Goal: Transaction & Acquisition: Purchase product/service

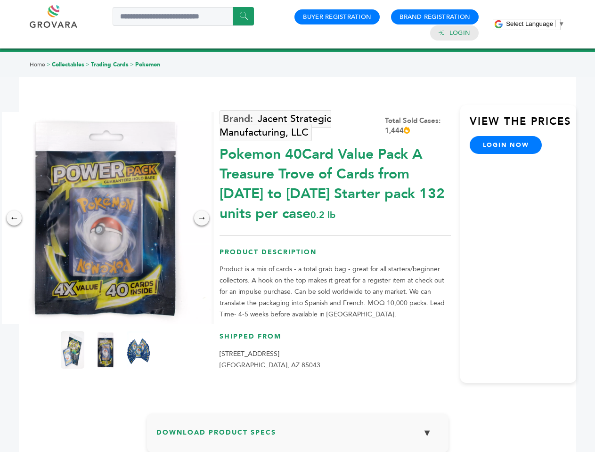
click at [535, 24] on span "Select Language" at bounding box center [529, 23] width 47 height 7
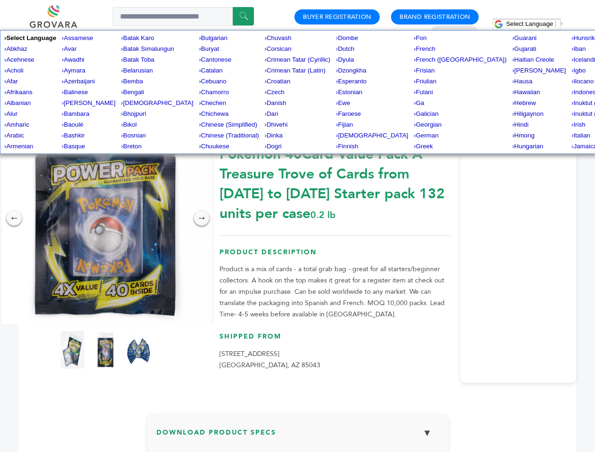
click at [105, 218] on img at bounding box center [106, 218] width 212 height 212
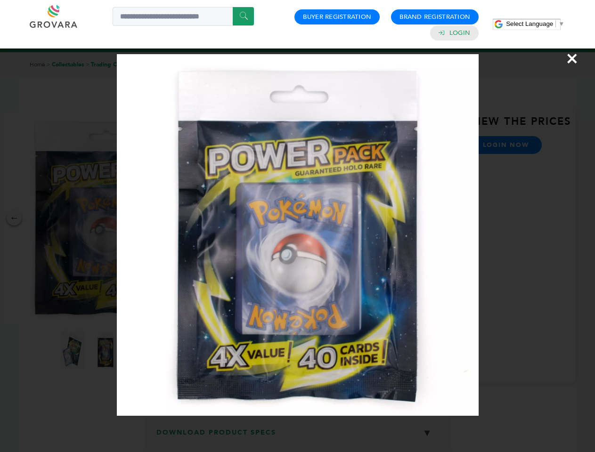
click at [14, 218] on div "×" at bounding box center [297, 226] width 595 height 452
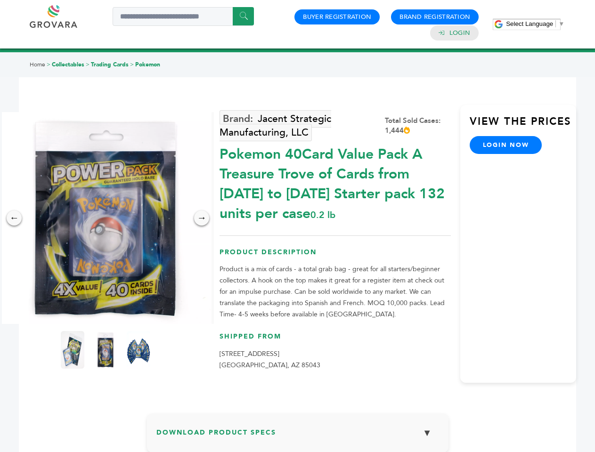
click at [201, 218] on div "→" at bounding box center [201, 217] width 15 height 15
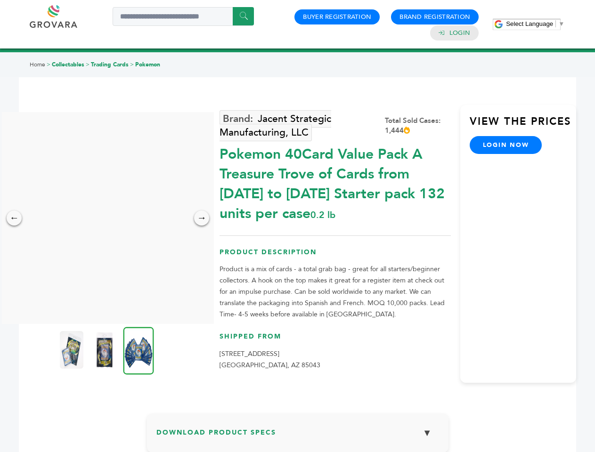
click at [72, 350] on img at bounding box center [72, 350] width 24 height 38
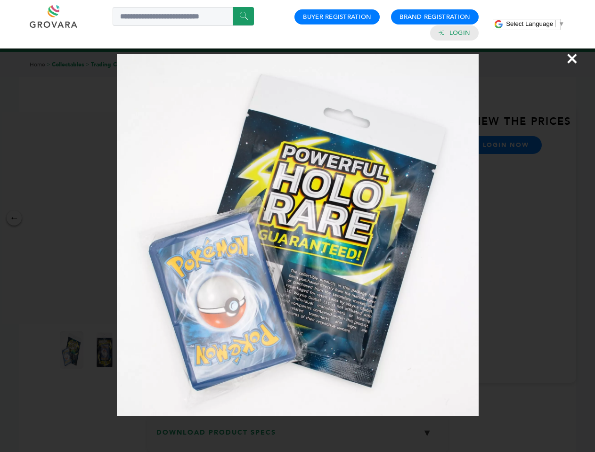
click at [105, 350] on div "×" at bounding box center [297, 226] width 595 height 452
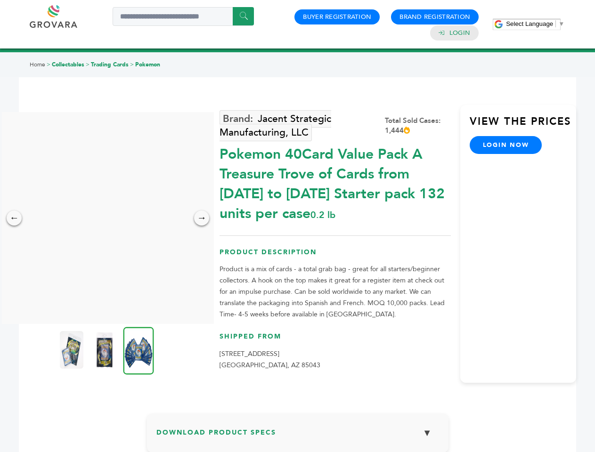
click at [138, 350] on img at bounding box center [138, 351] width 31 height 48
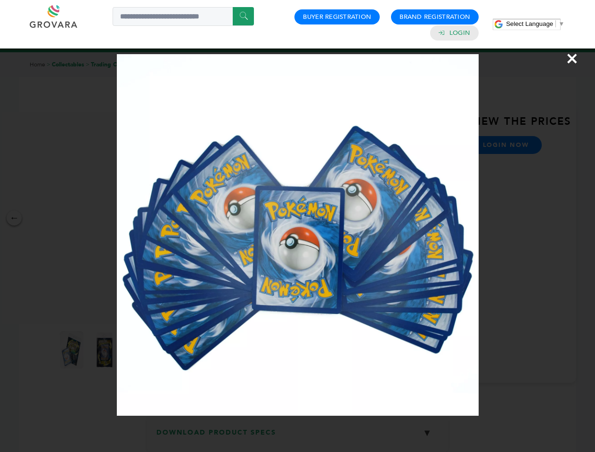
click at [298, 436] on div "×" at bounding box center [297, 226] width 595 height 452
